Goal: Navigation & Orientation: Find specific page/section

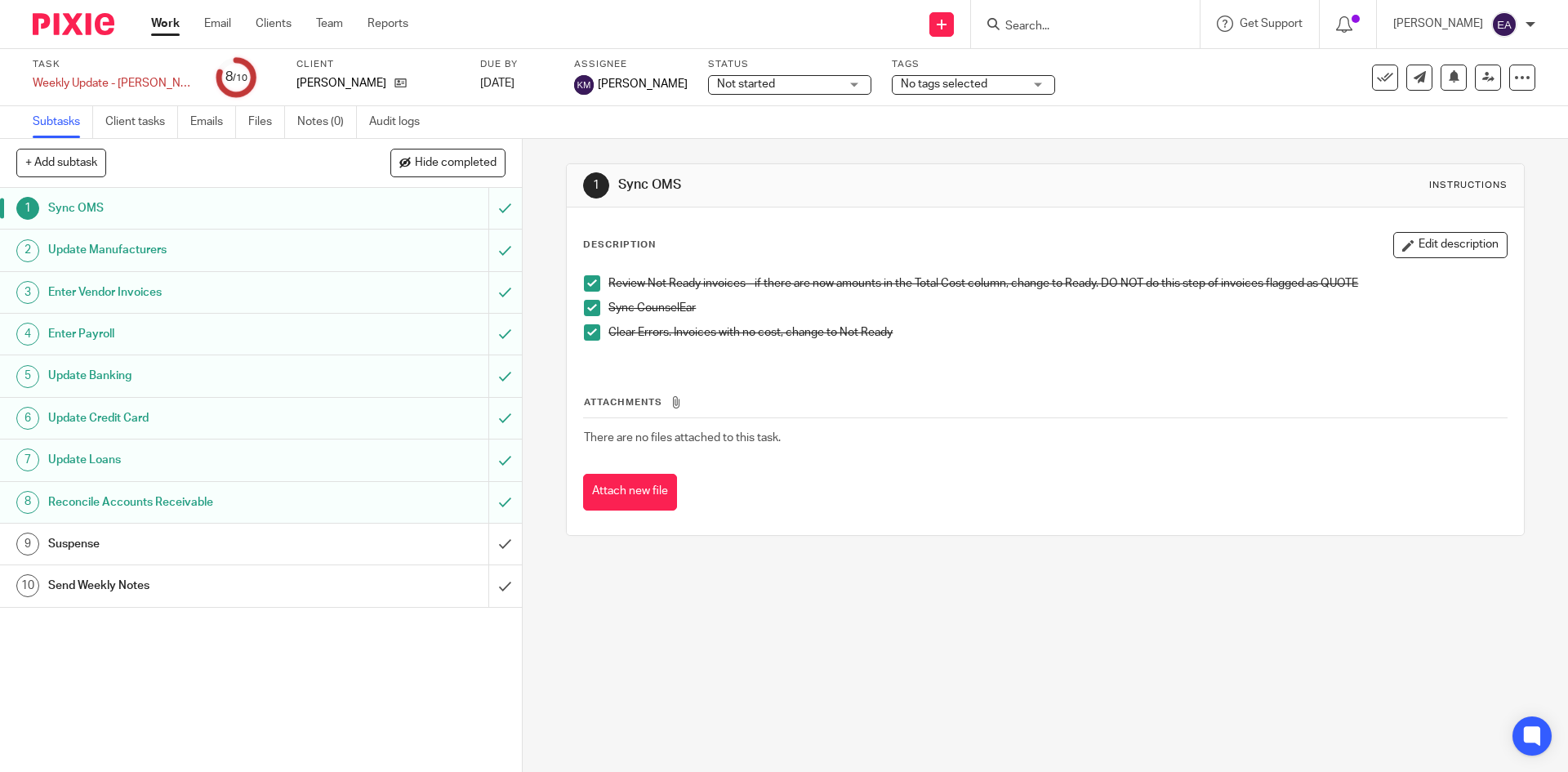
drag, startPoint x: 0, startPoint y: 0, endPoint x: 257, endPoint y: 204, distance: 328.1
click at [257, 204] on h1 "Sync OMS" at bounding box center [189, 208] width 282 height 25
click at [250, 247] on h1 "Update Manufacturers" at bounding box center [189, 250] width 282 height 25
